Goal: Information Seeking & Learning: Learn about a topic

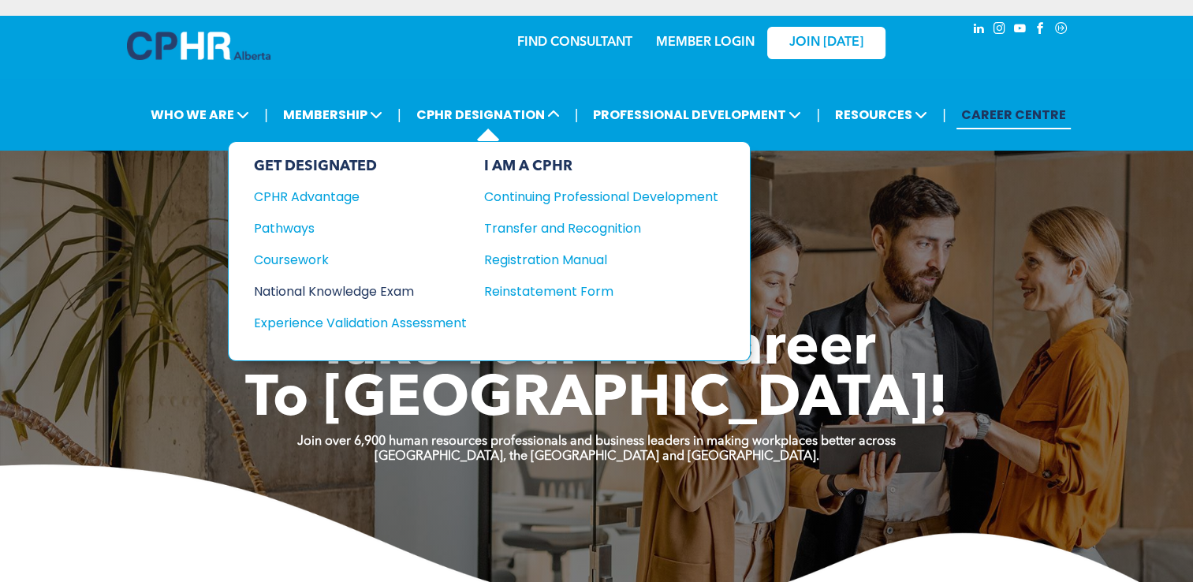
click at [388, 289] on div "National Knowledge Exam" at bounding box center [350, 291] width 192 height 20
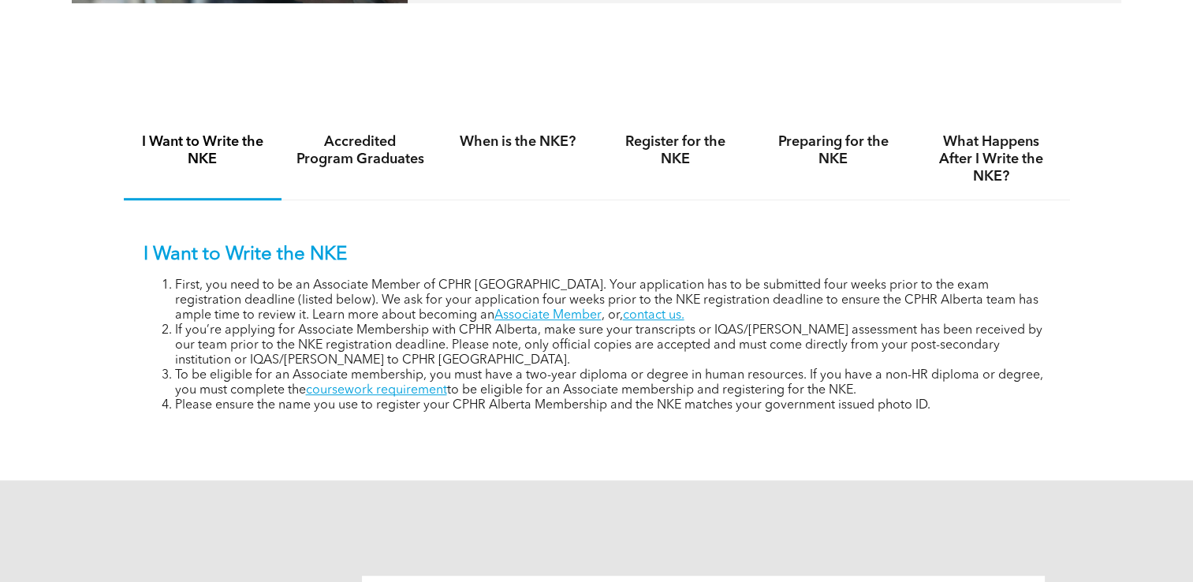
scroll to position [1104, 0]
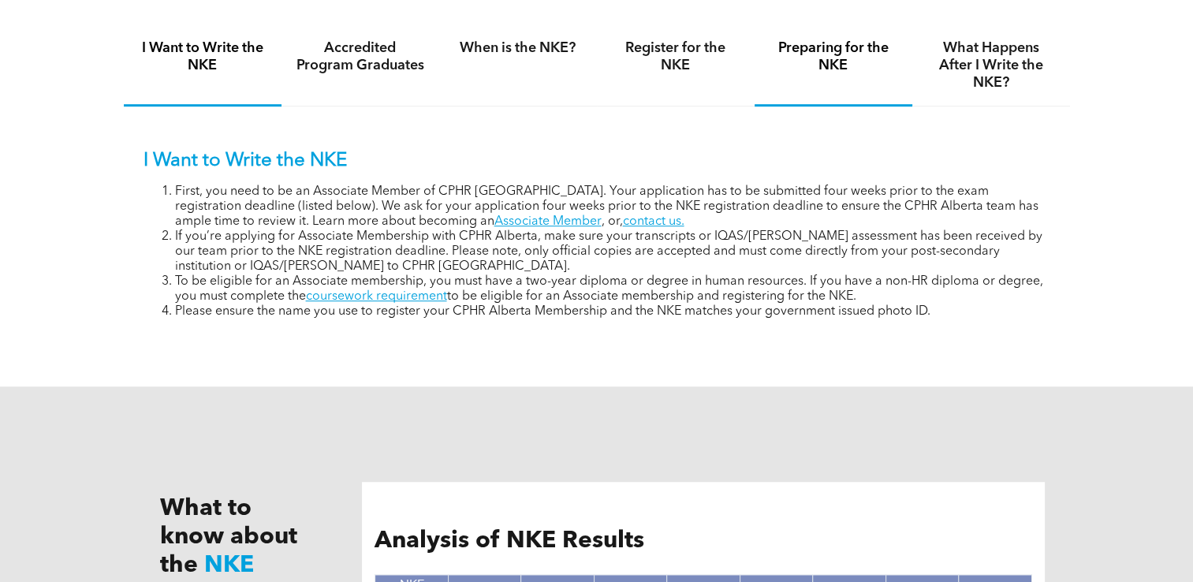
click at [801, 56] on h4 "Preparing for the NKE" at bounding box center [833, 56] width 129 height 35
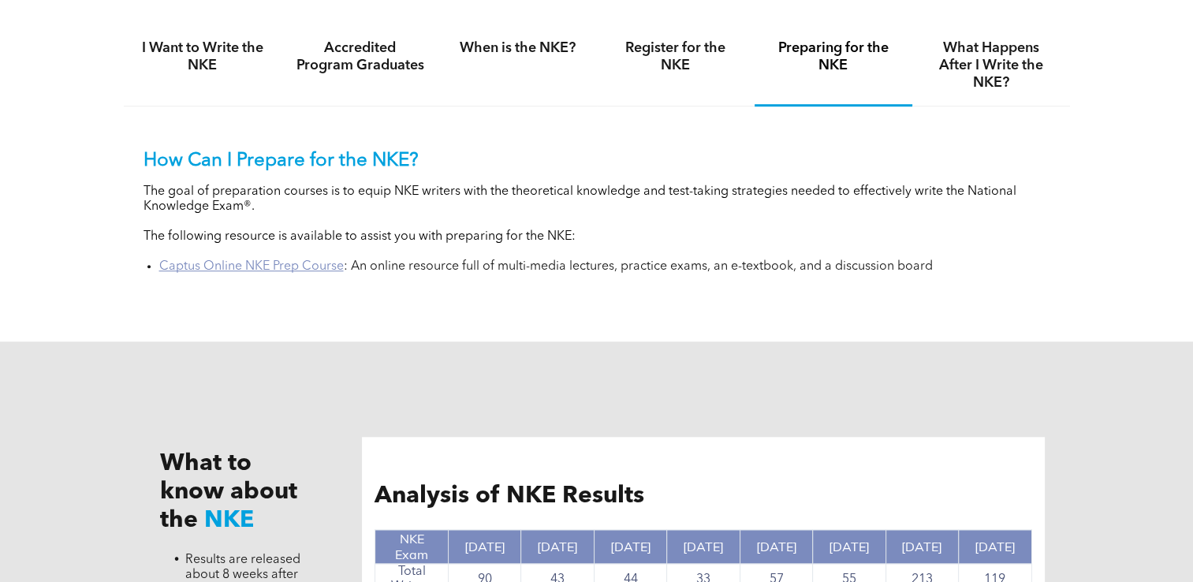
click at [303, 266] on link "Captus Online NKE Prep Course" at bounding box center [251, 266] width 184 height 13
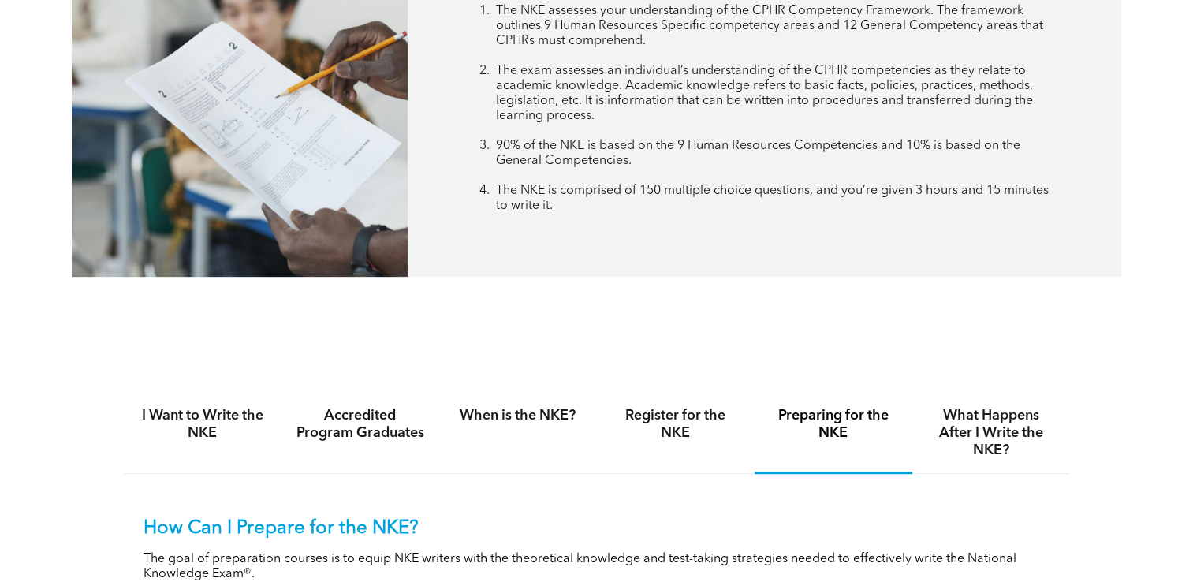
scroll to position [710, 0]
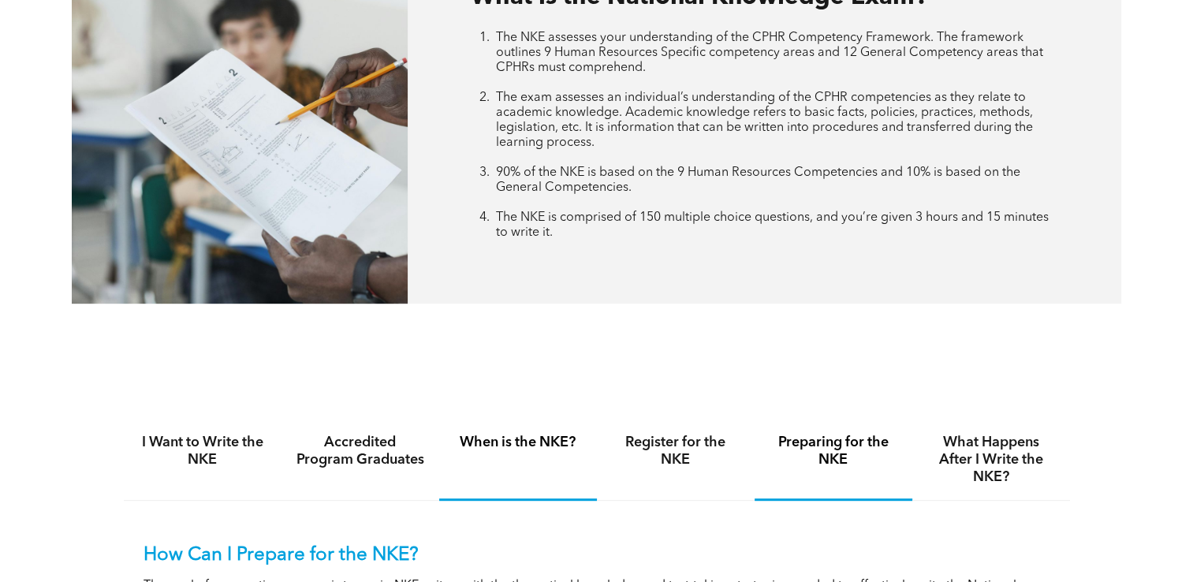
click at [543, 445] on h4 "When is the NKE?" at bounding box center [517, 442] width 129 height 17
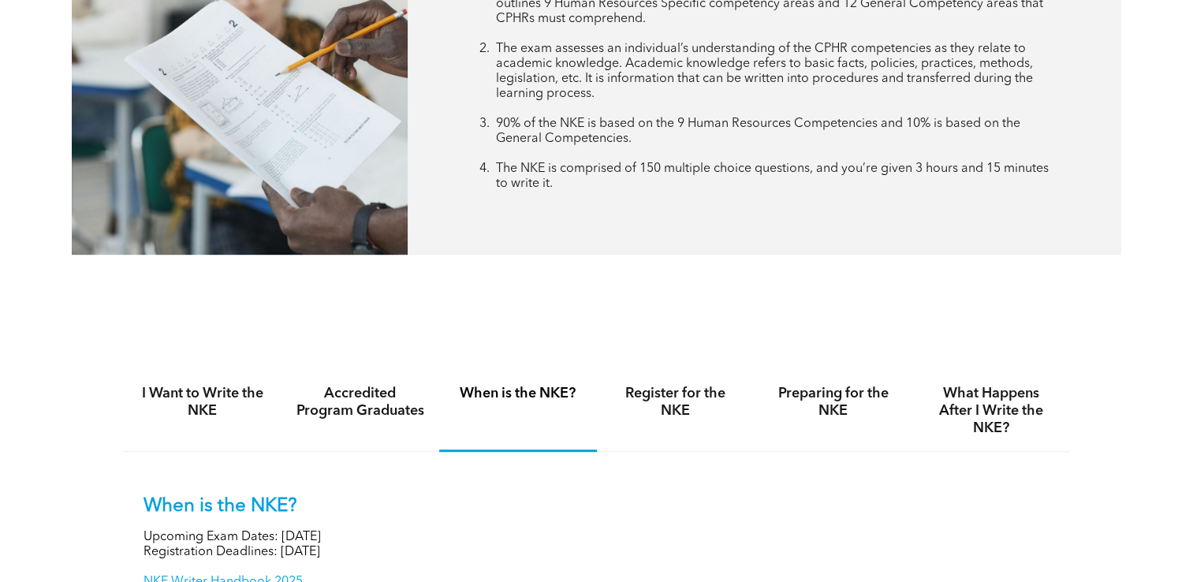
scroll to position [946, 0]
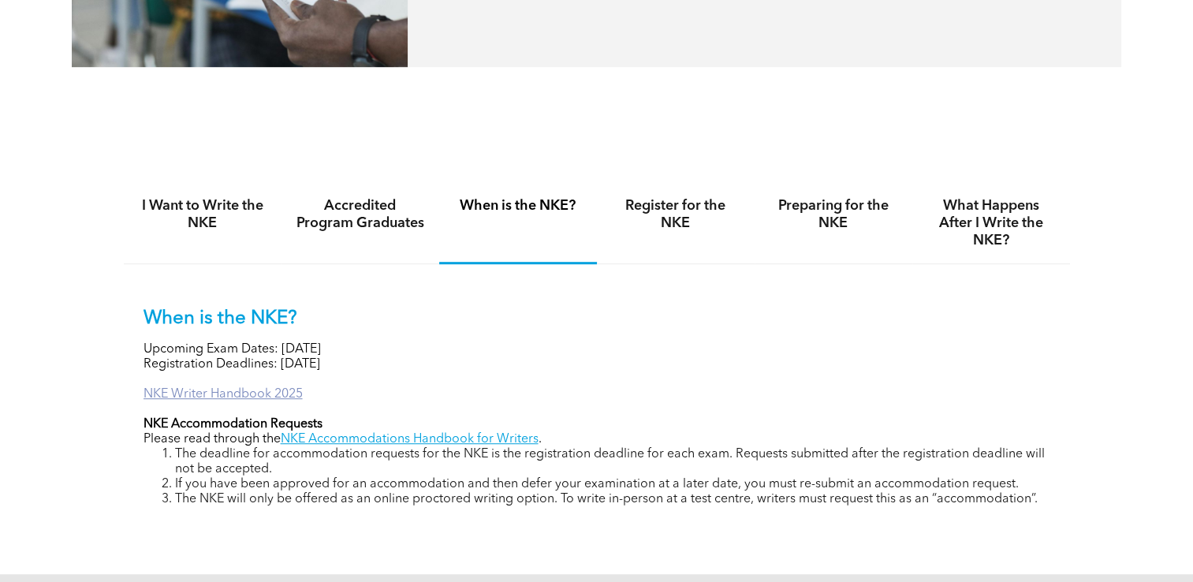
click at [286, 396] on link "NKE Writer Handbook 2025" at bounding box center [222, 394] width 159 height 13
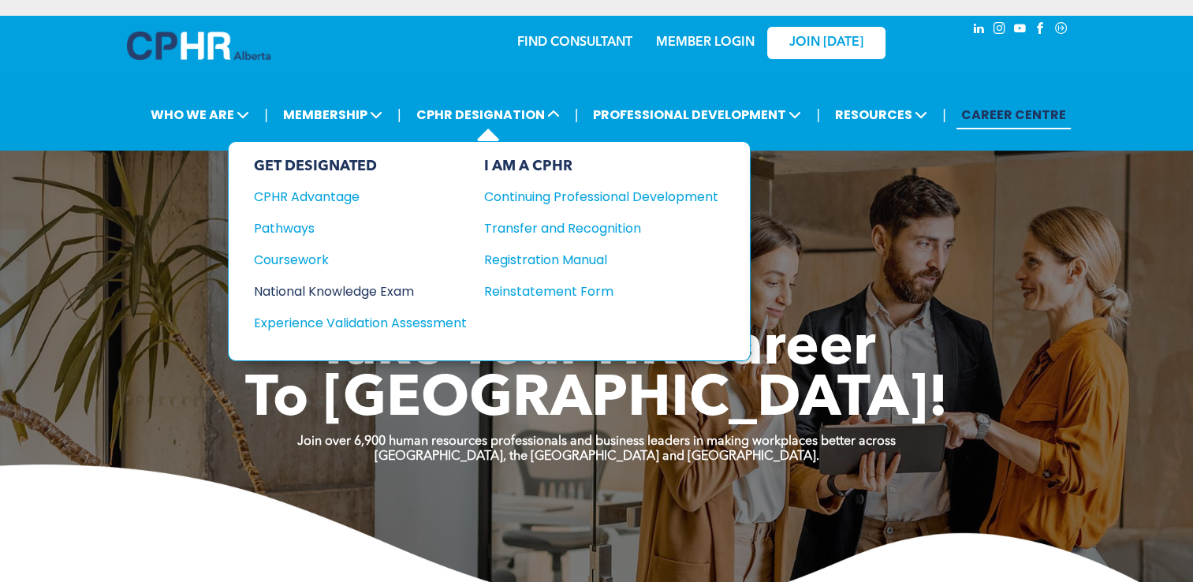
click at [407, 284] on div "National Knowledge Exam" at bounding box center [350, 291] width 192 height 20
